Goal: Find specific page/section: Find specific page/section

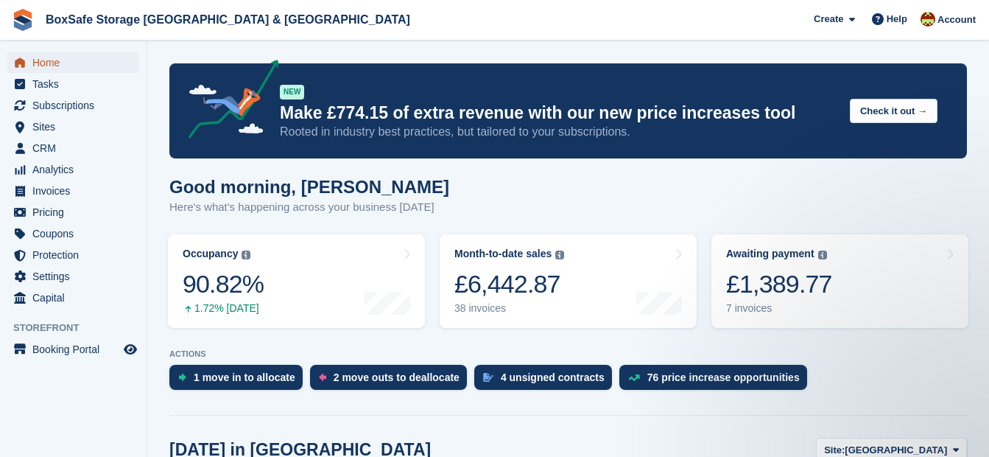
click at [55, 63] on span "Home" at bounding box center [76, 62] width 88 height 21
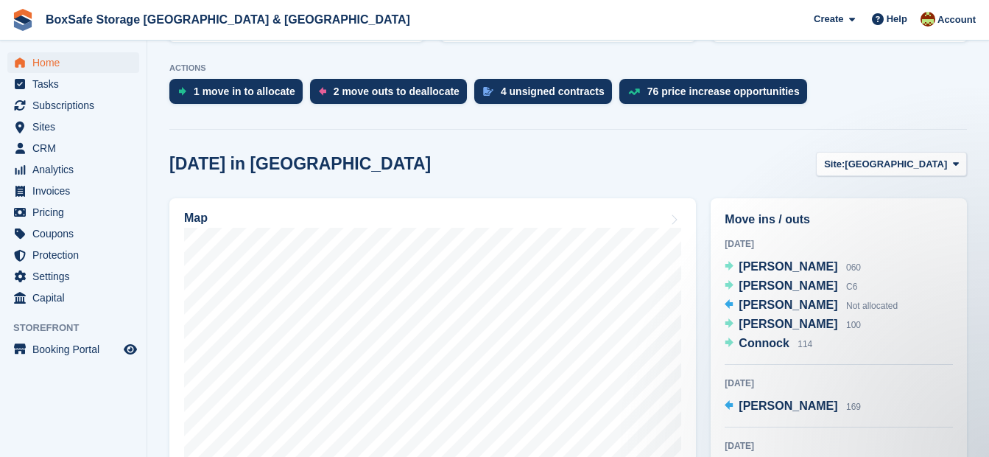
scroll to position [289, 0]
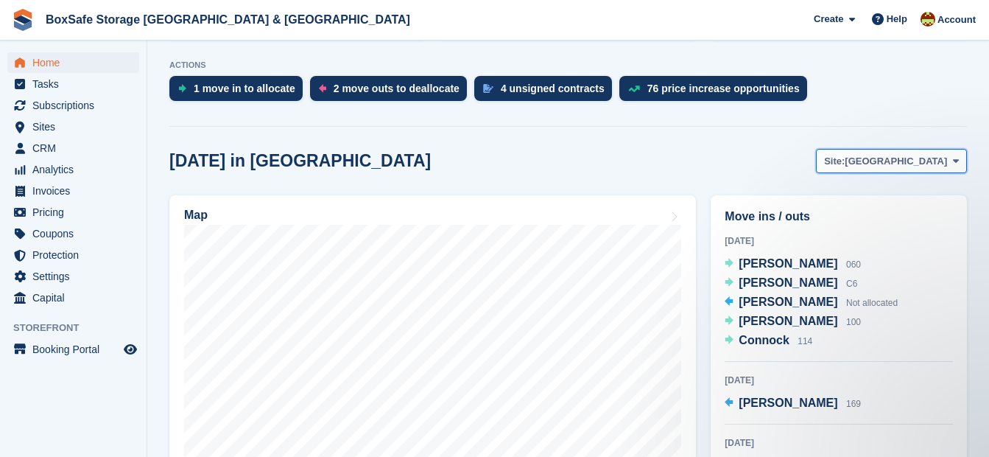
click at [921, 156] on span "[GEOGRAPHIC_DATA]" at bounding box center [896, 161] width 102 height 15
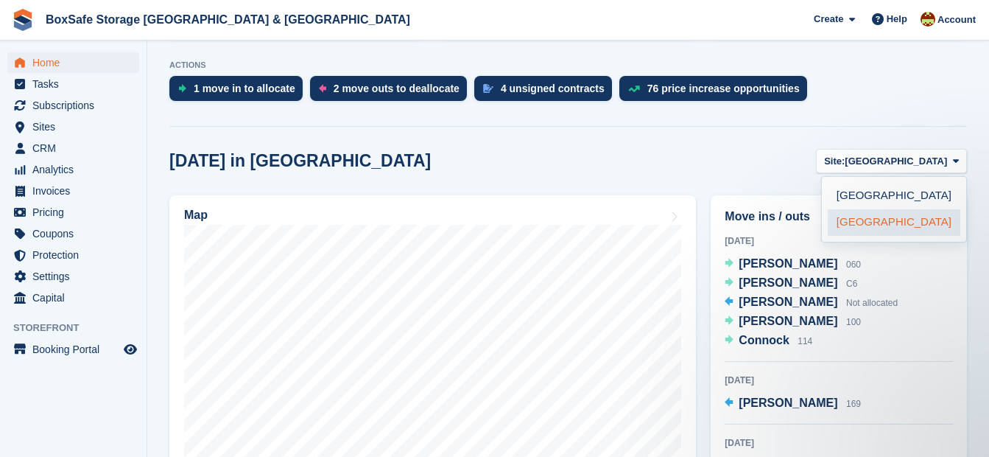
click at [881, 220] on link "[GEOGRAPHIC_DATA]" at bounding box center [894, 222] width 133 height 27
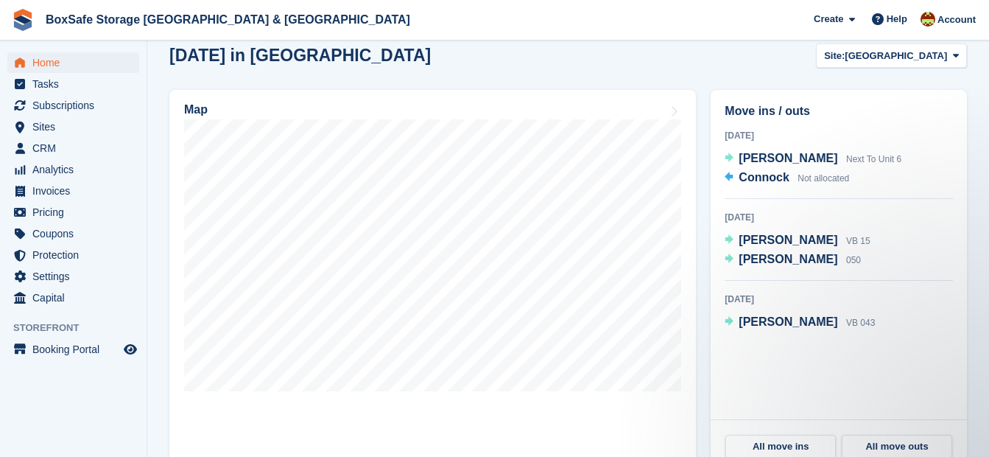
scroll to position [445, 0]
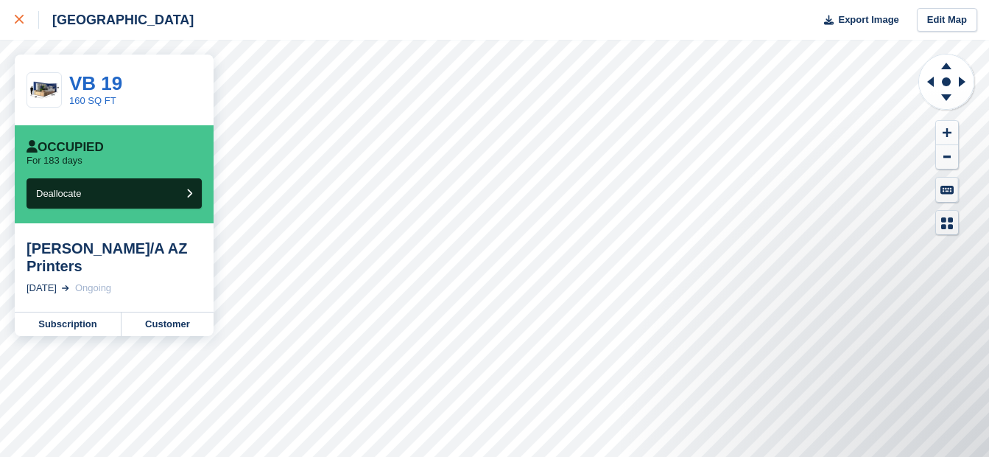
click at [12, 24] on link at bounding box center [19, 20] width 39 height 40
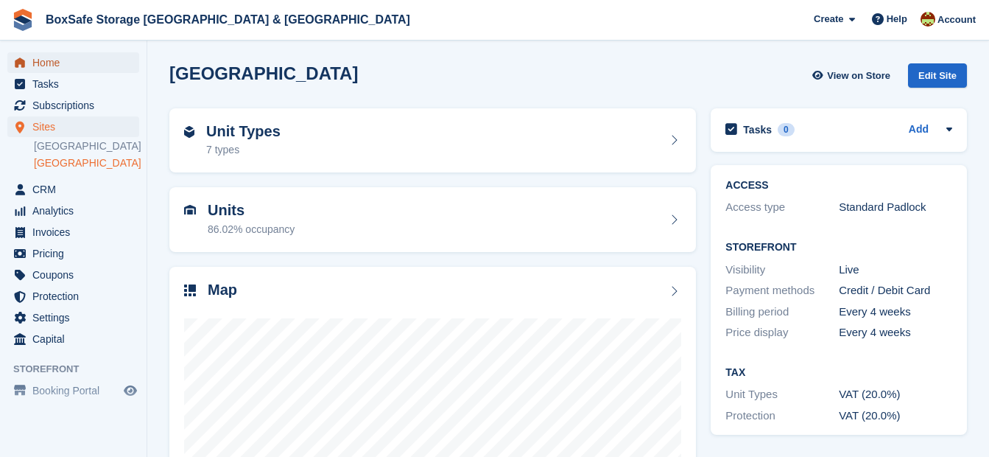
click at [49, 64] on span "Home" at bounding box center [76, 62] width 88 height 21
